Goal: Information Seeking & Learning: Find specific page/section

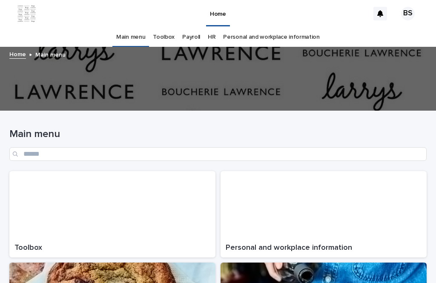
scroll to position [27, 0]
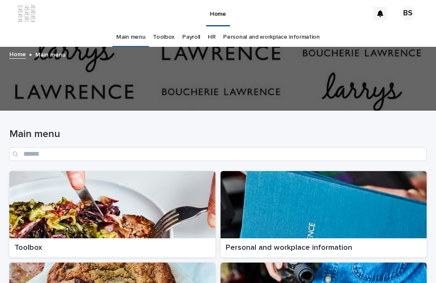
click at [175, 199] on div at bounding box center [112, 204] width 206 height 67
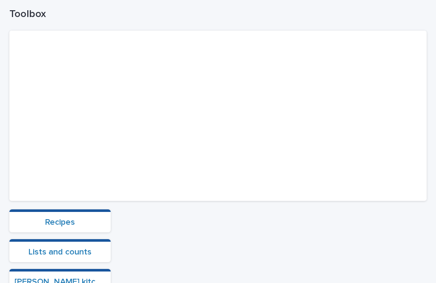
scroll to position [69, 0]
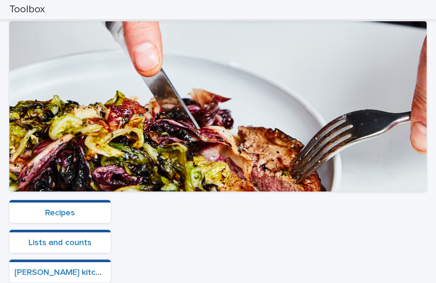
click at [63, 209] on link "Recipes" at bounding box center [60, 213] width 30 height 9
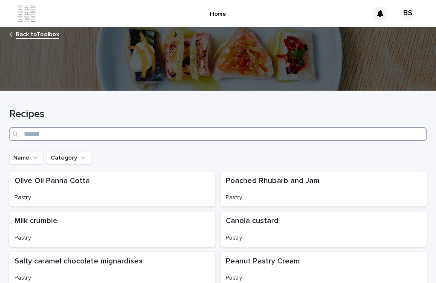
click at [222, 127] on input "Search" at bounding box center [217, 134] width 417 height 14
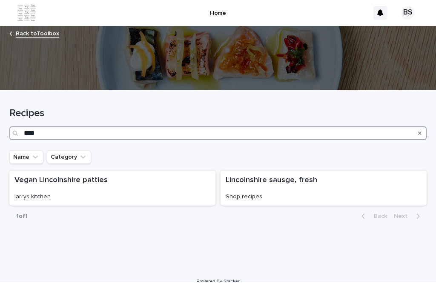
type input "****"
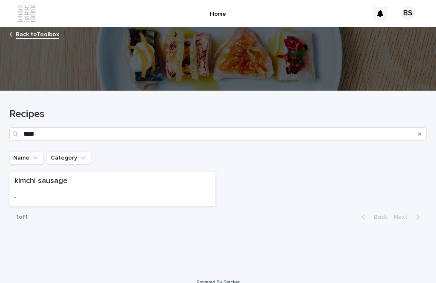
click at [163, 172] on div "kimchi sausage -" at bounding box center [112, 189] width 206 height 35
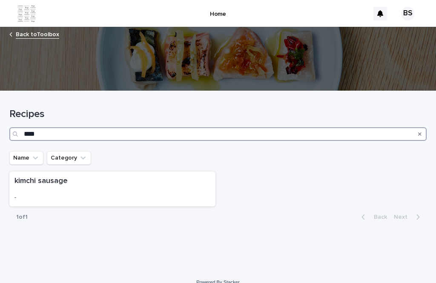
click at [83, 127] on input "****" at bounding box center [217, 134] width 417 height 14
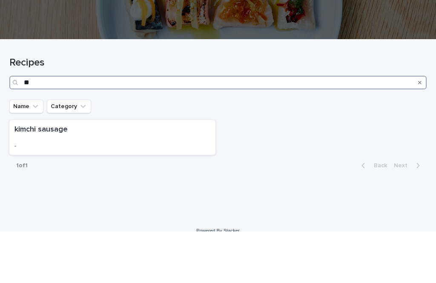
type input "*"
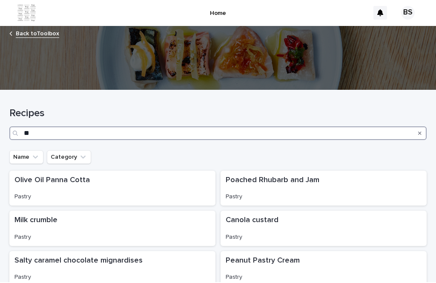
type input "***"
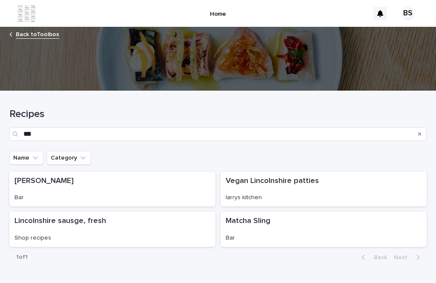
click at [157, 212] on div "Lincolnshire sausge, fresh Shop recipes" at bounding box center [112, 229] width 206 height 35
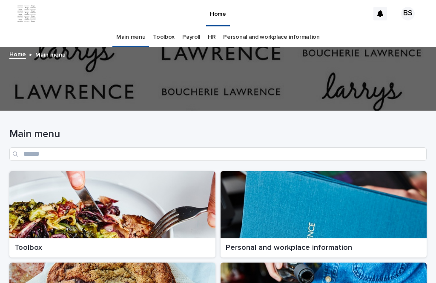
scroll to position [27, 0]
click at [167, 191] on div at bounding box center [112, 204] width 206 height 67
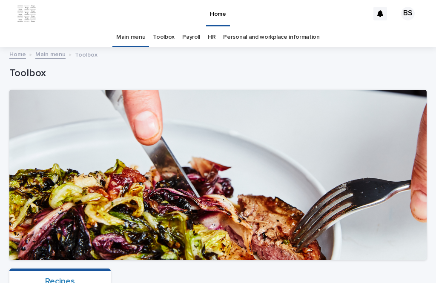
click at [77, 276] on div "Recipes" at bounding box center [59, 281] width 91 height 10
click at [68, 277] on link "Recipes" at bounding box center [60, 281] width 30 height 9
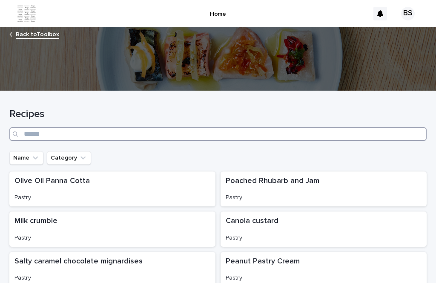
click at [165, 127] on input "Search" at bounding box center [217, 134] width 417 height 14
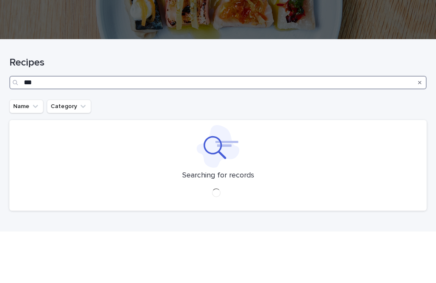
type input "****"
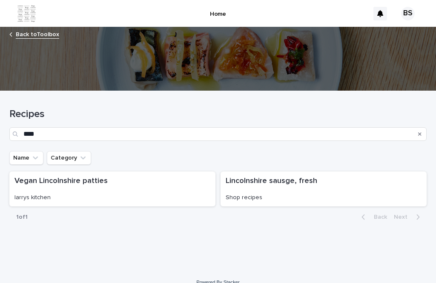
click at [258, 194] on p "Shop recipes" at bounding box center [324, 197] width 196 height 7
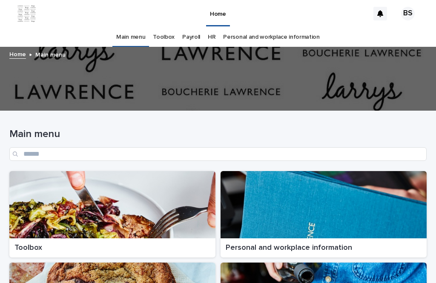
scroll to position [27, 0]
click at [33, 178] on div at bounding box center [112, 204] width 206 height 67
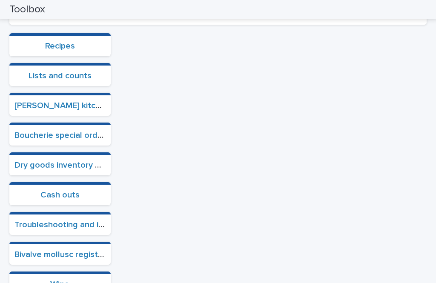
scroll to position [221, 0]
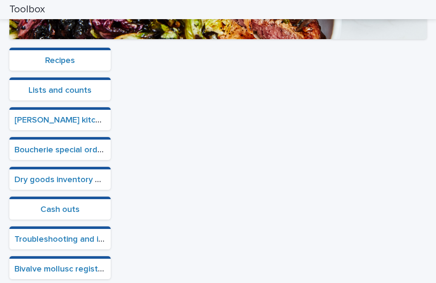
click at [52, 146] on link "Boucherie special orders" at bounding box center [61, 150] width 95 height 9
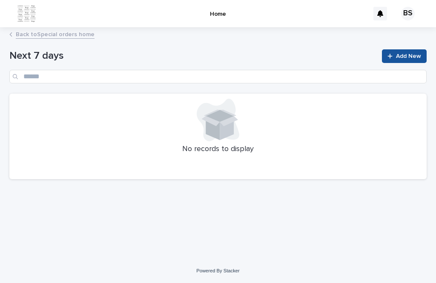
click at [54, 29] on link "Back to Special orders home" at bounding box center [55, 34] width 79 height 10
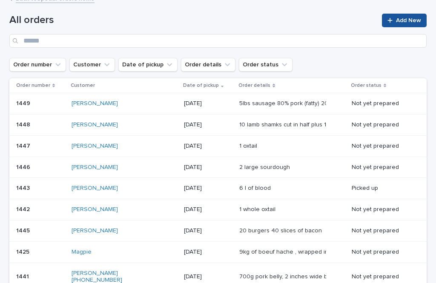
scroll to position [38, 0]
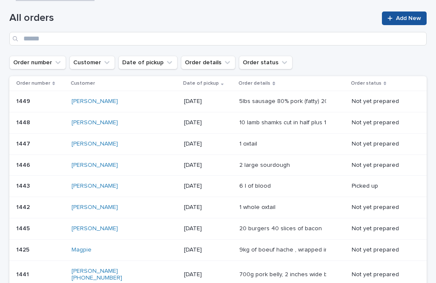
click at [93, 98] on link "[PERSON_NAME]" at bounding box center [95, 101] width 46 height 7
